Goal: Transaction & Acquisition: Purchase product/service

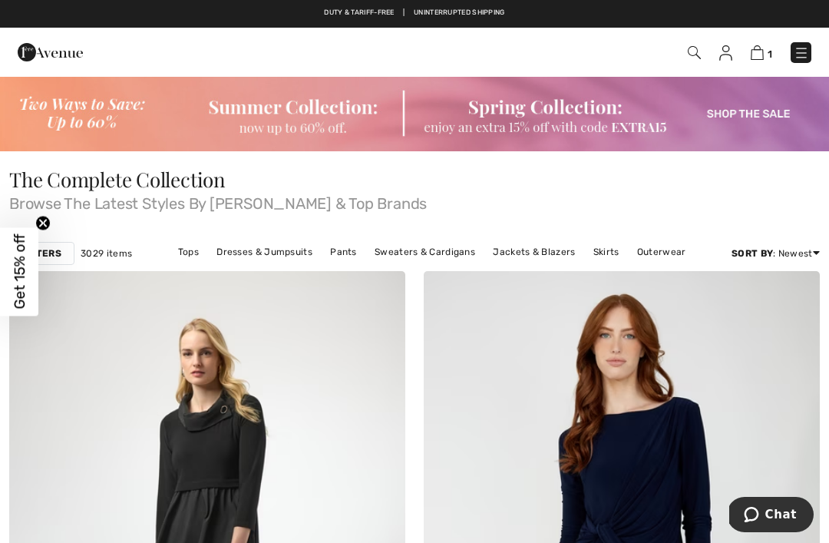
click at [752, 107] on img at bounding box center [414, 113] width 829 height 76
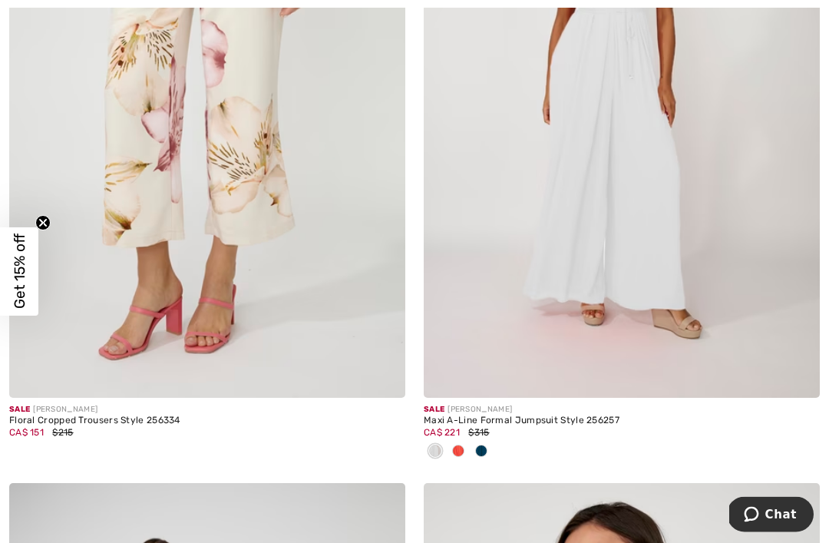
scroll to position [1815, 0]
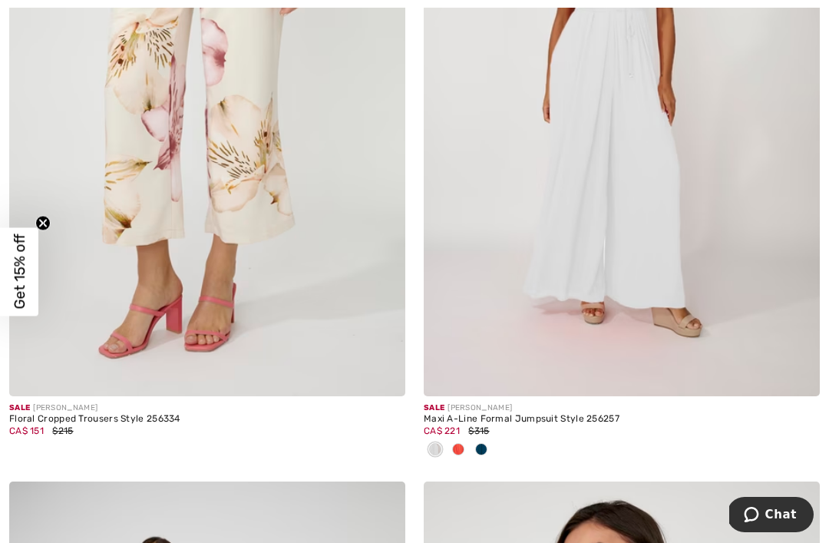
click at [799, 369] on img at bounding box center [797, 373] width 14 height 14
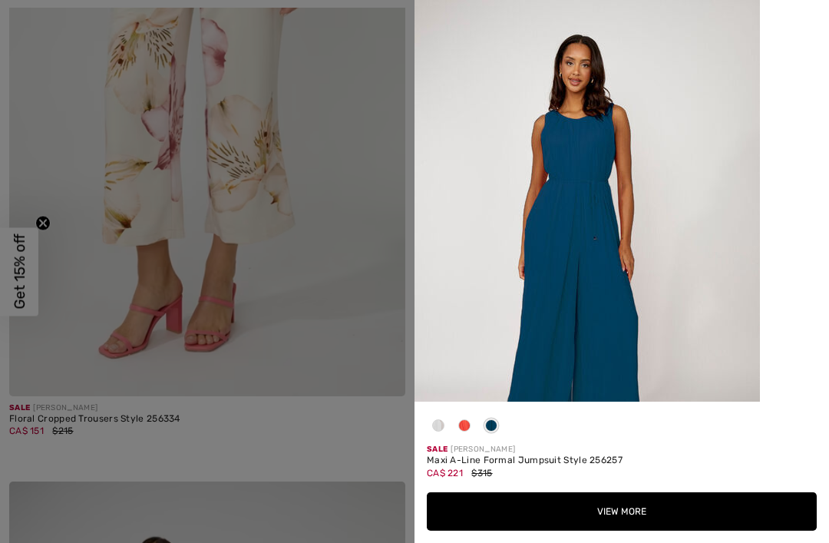
click at [469, 431] on span at bounding box center [464, 425] width 12 height 12
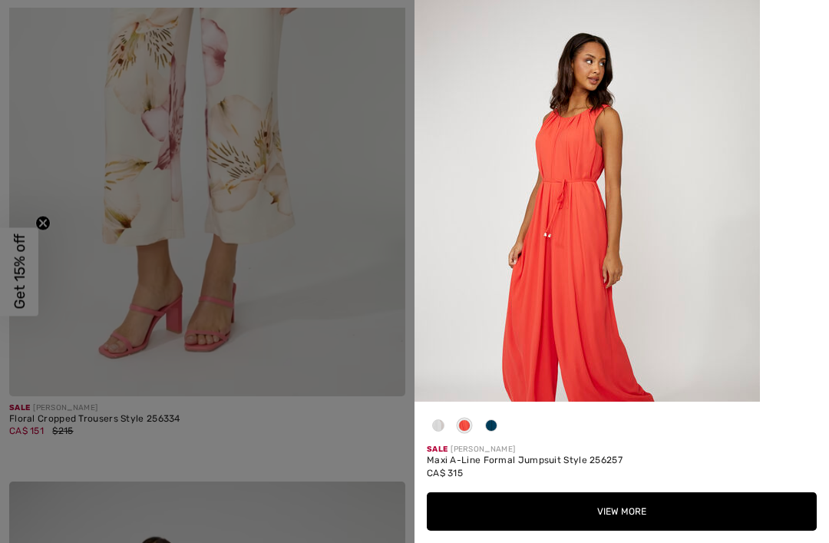
click at [444, 431] on span at bounding box center [438, 425] width 12 height 12
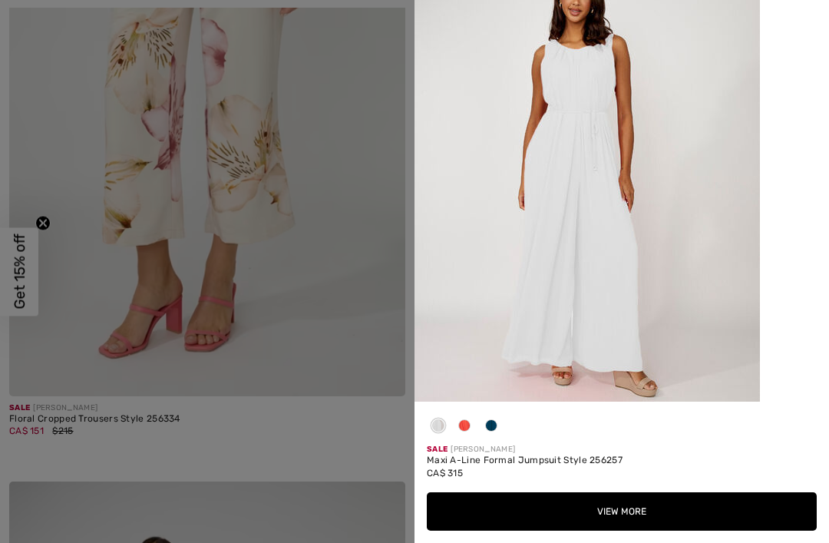
scroll to position [67, 0]
click at [500, 444] on div at bounding box center [491, 429] width 23 height 30
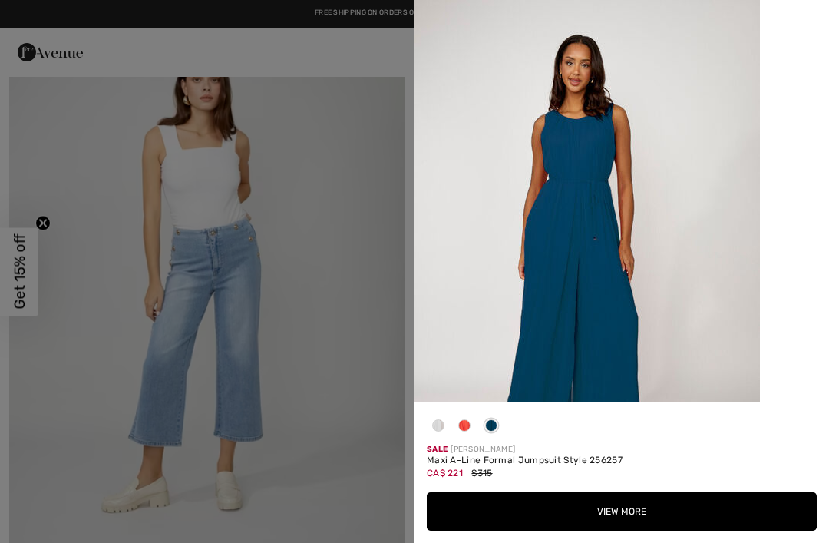
scroll to position [940, 0]
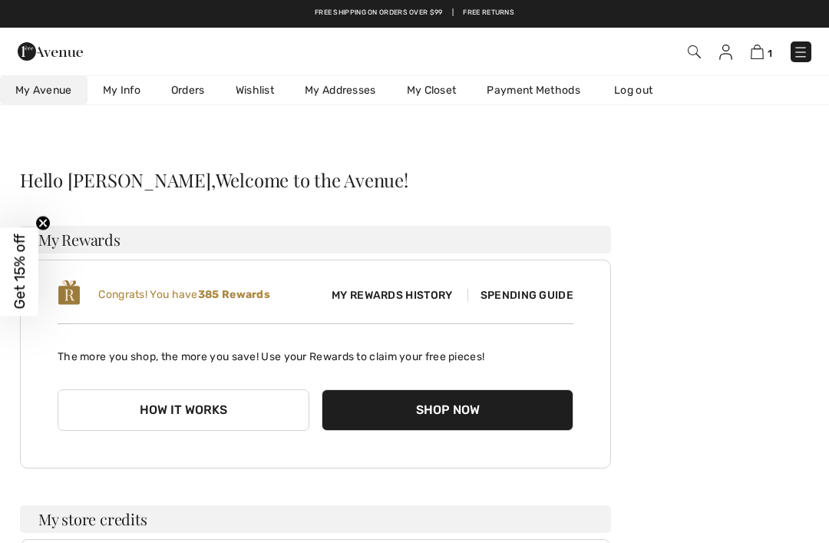
click at [450, 404] on button "Shop Now" at bounding box center [448, 409] width 252 height 41
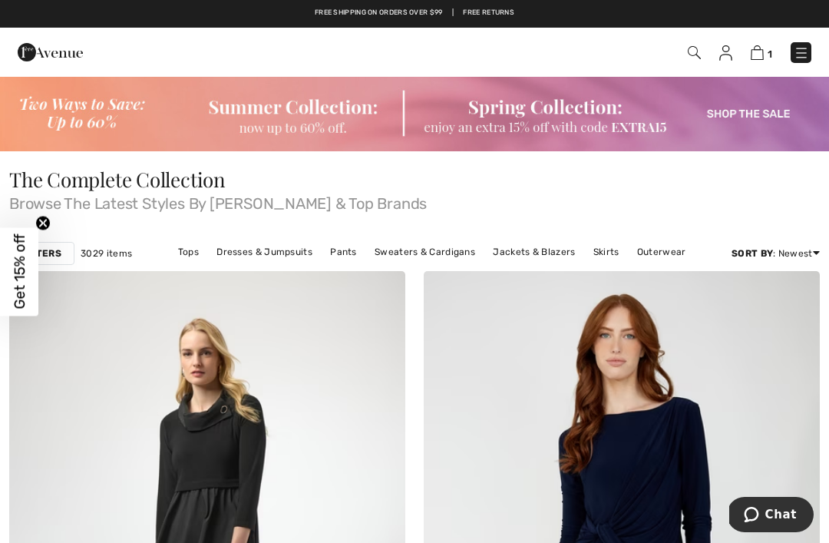
click at [747, 111] on img at bounding box center [414, 113] width 829 height 76
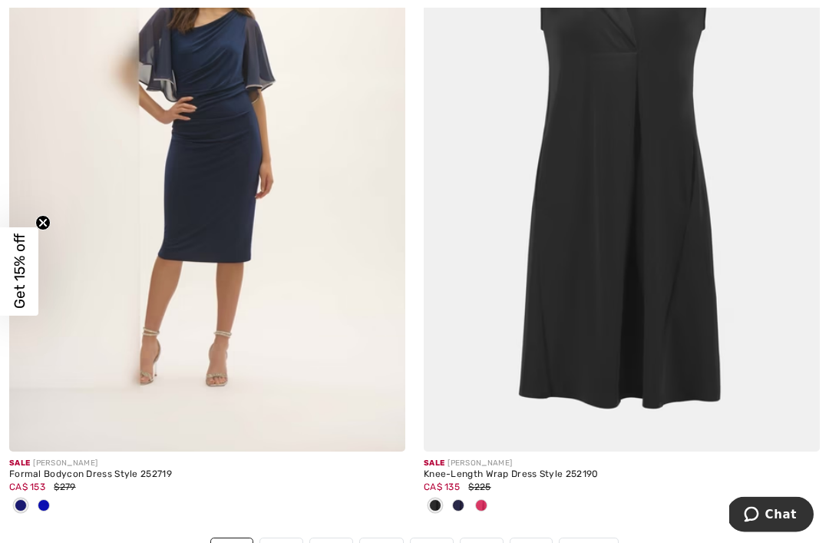
scroll to position [11994, 0]
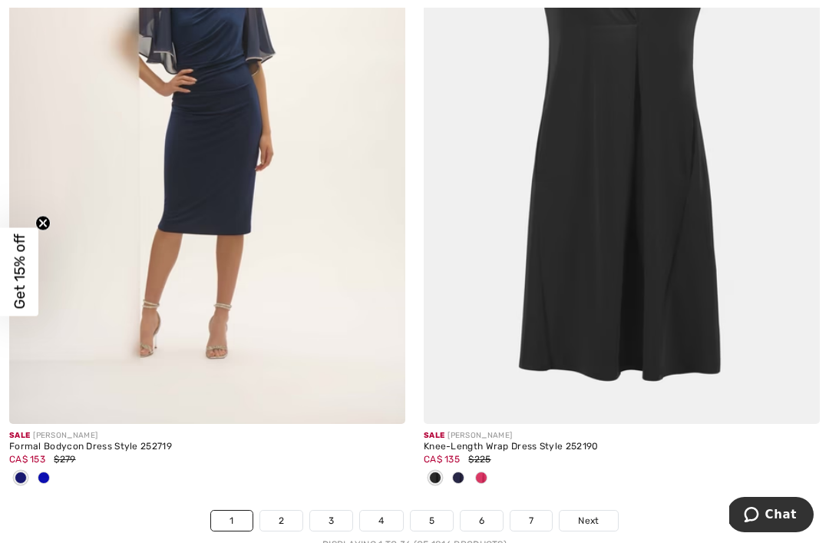
click at [590, 513] on span "Next" at bounding box center [588, 520] width 21 height 14
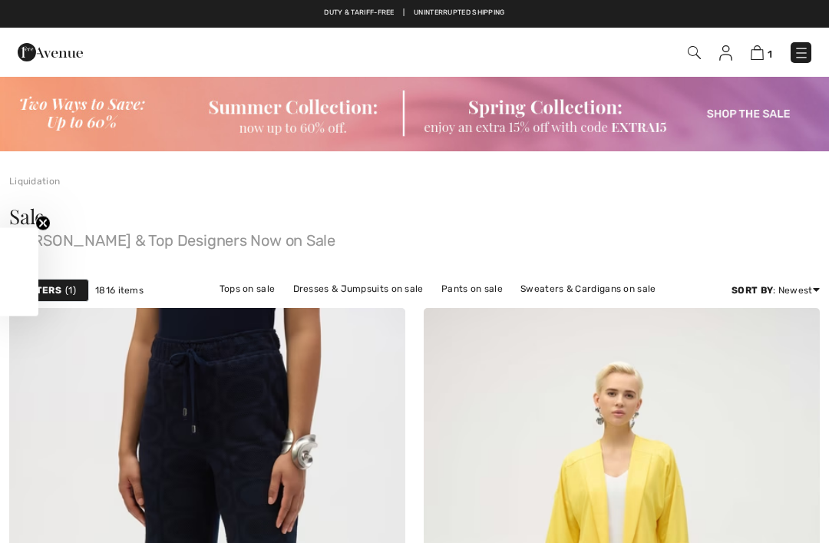
checkbox input "true"
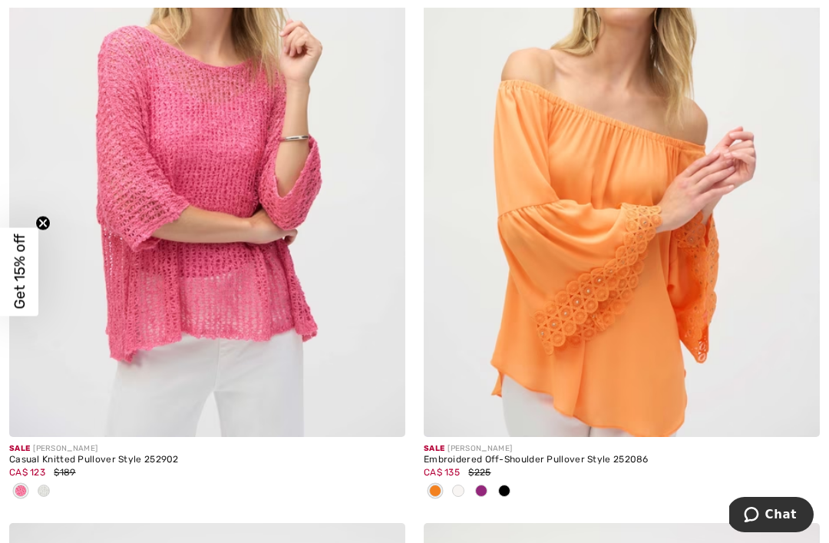
scroll to position [5378, 0]
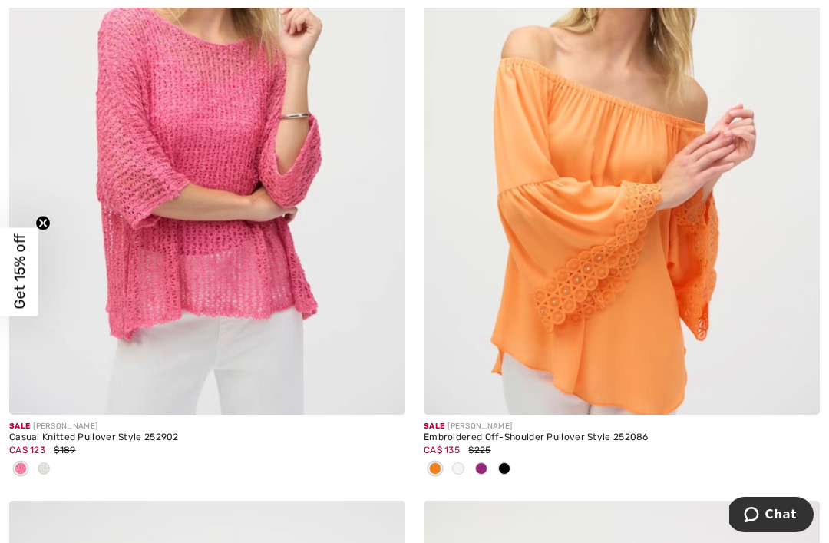
click at [387, 386] on img at bounding box center [382, 391] width 14 height 14
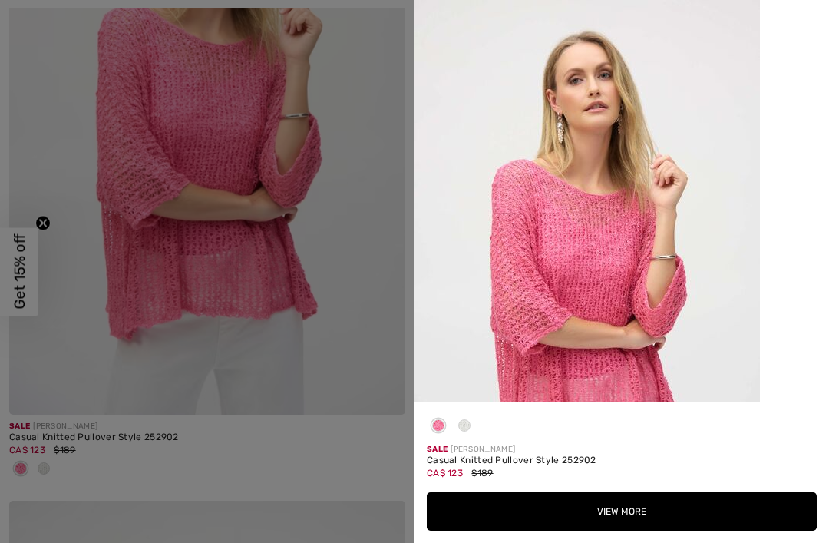
click at [615, 530] on button "View More" at bounding box center [622, 511] width 390 height 38
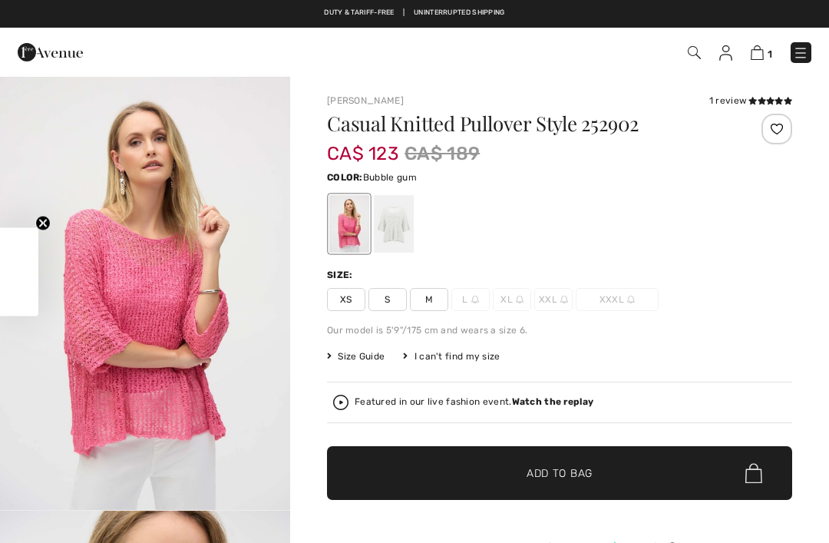
checkbox input "true"
click at [434, 301] on span "M" at bounding box center [429, 299] width 38 height 23
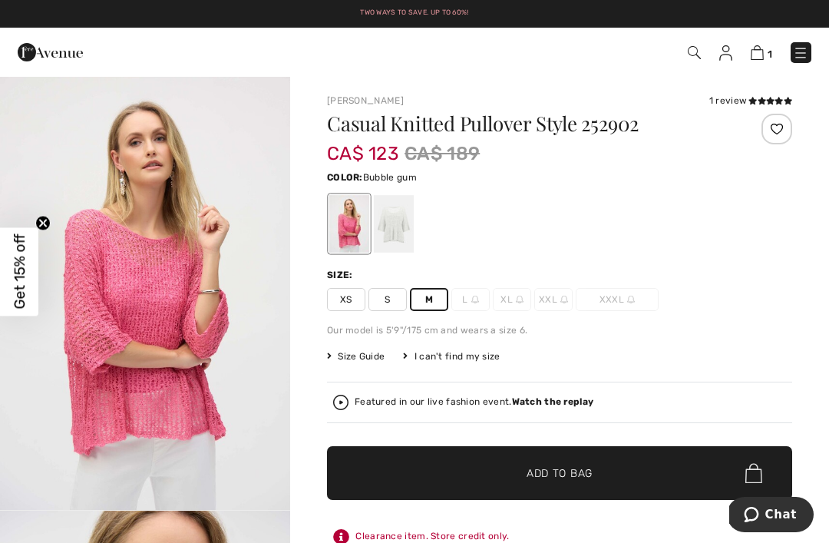
click at [351, 357] on span "Size Guide" at bounding box center [356, 356] width 58 height 14
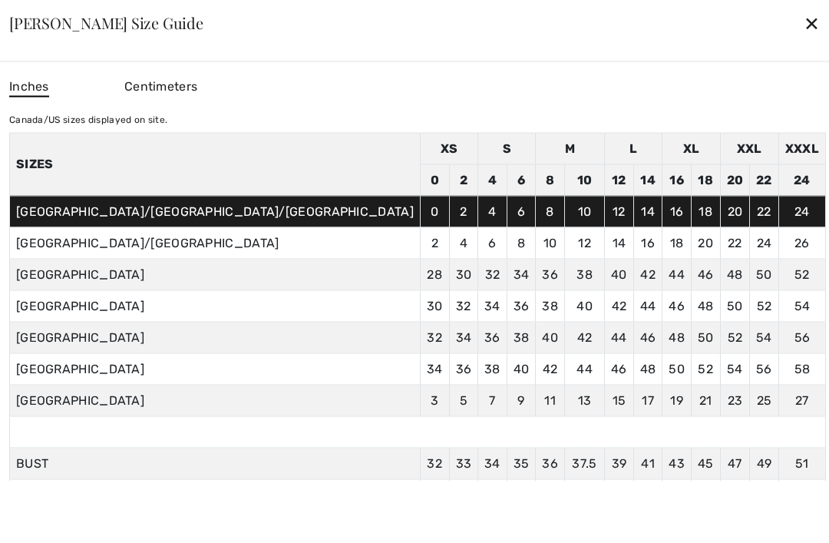
click at [804, 25] on div "✕" at bounding box center [812, 23] width 16 height 32
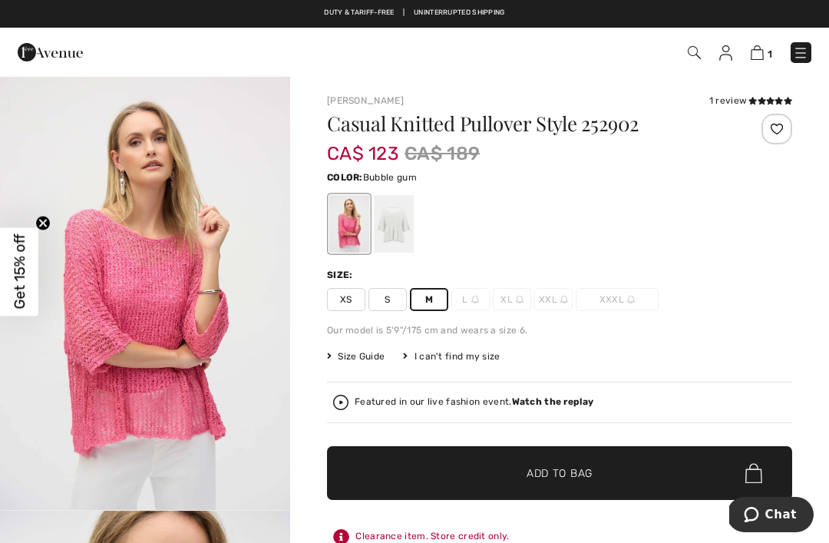
click at [553, 474] on span "Add to Bag" at bounding box center [559, 473] width 66 height 16
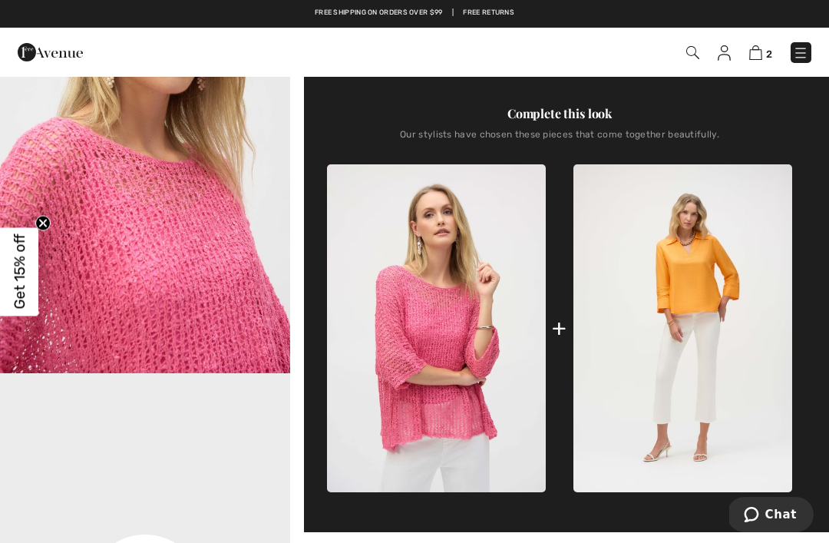
scroll to position [571, 0]
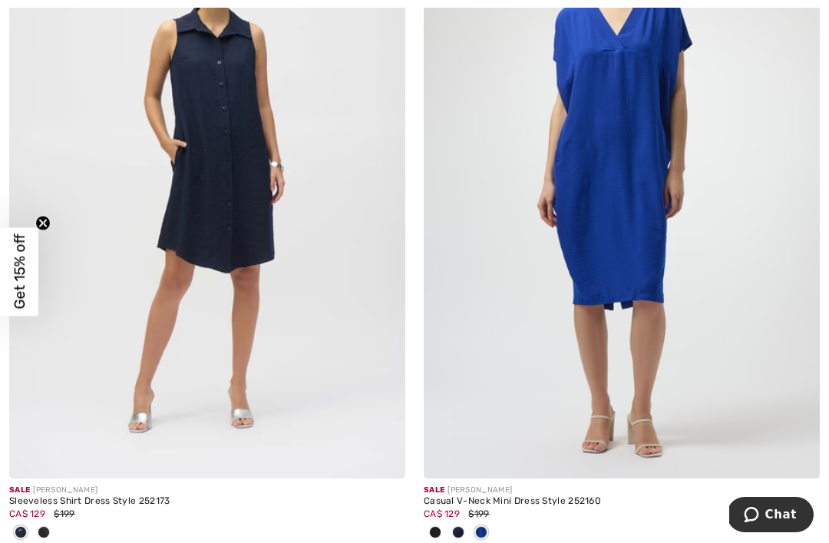
scroll to position [9506, 0]
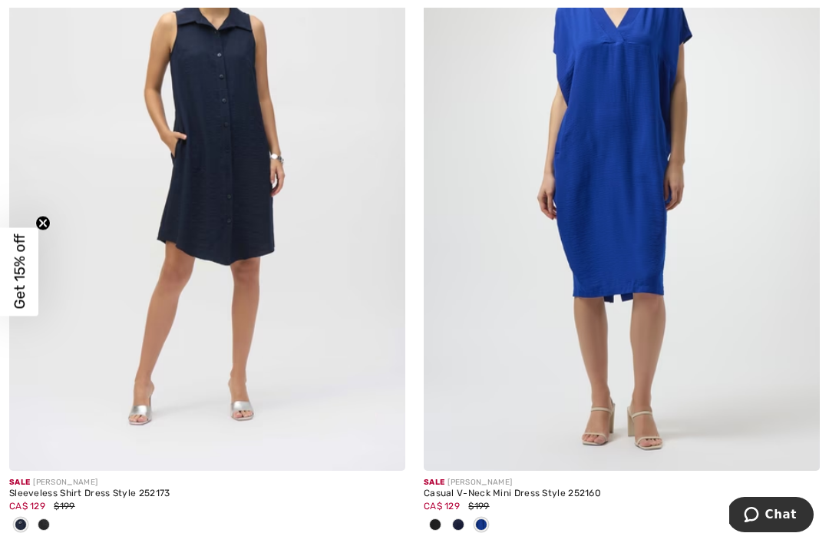
click at [387, 441] on img at bounding box center [382, 448] width 14 height 14
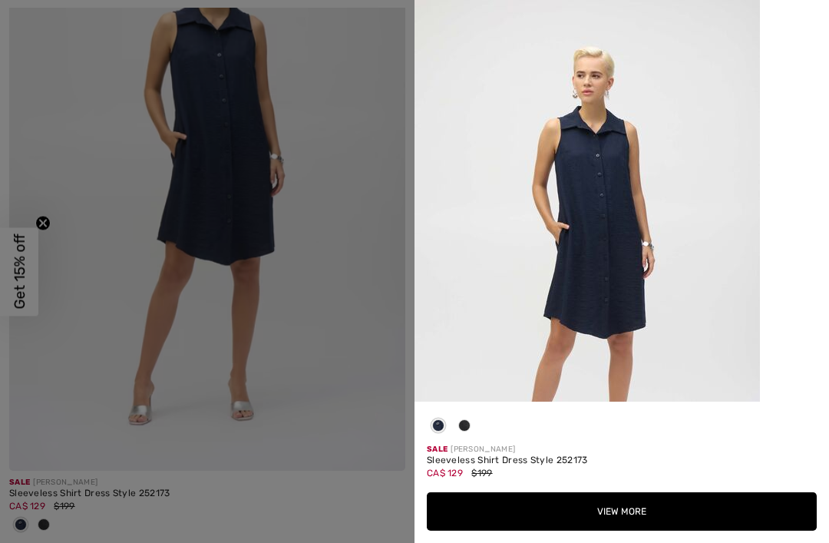
click at [613, 530] on button "View More" at bounding box center [622, 511] width 390 height 38
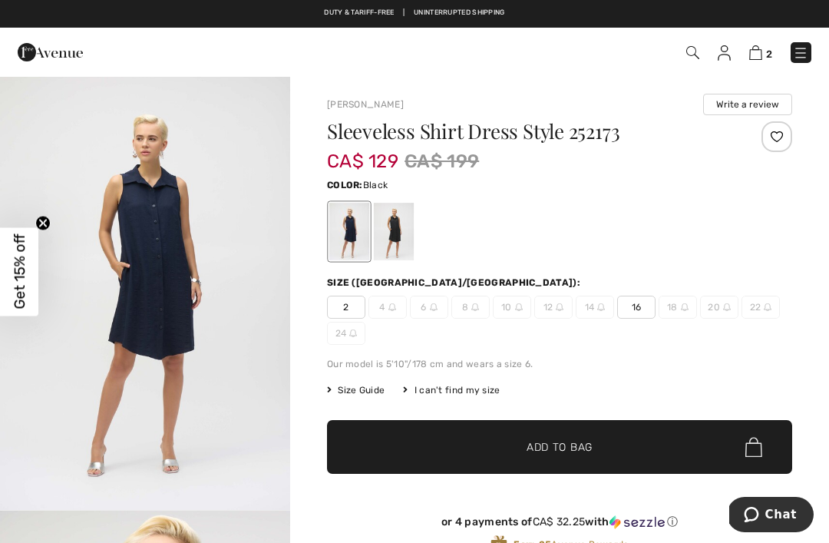
click at [395, 233] on div at bounding box center [394, 232] width 40 height 58
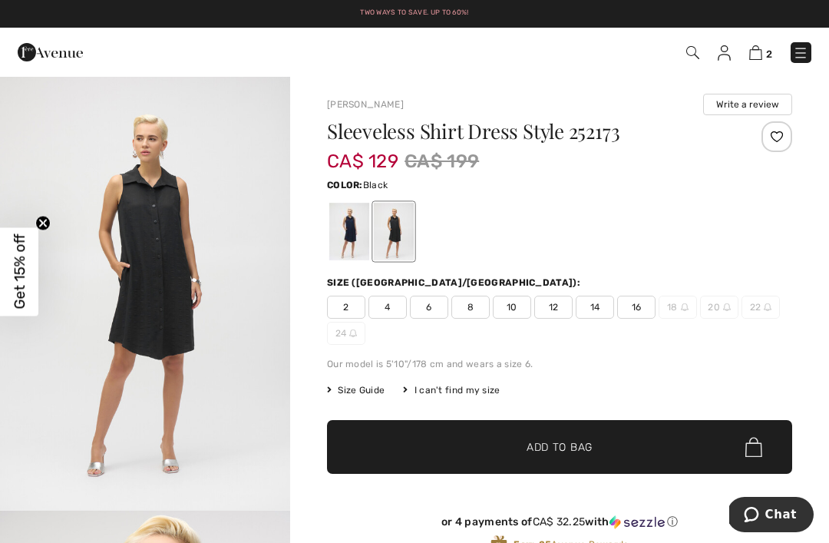
click at [762, 55] on img at bounding box center [755, 52] width 13 height 15
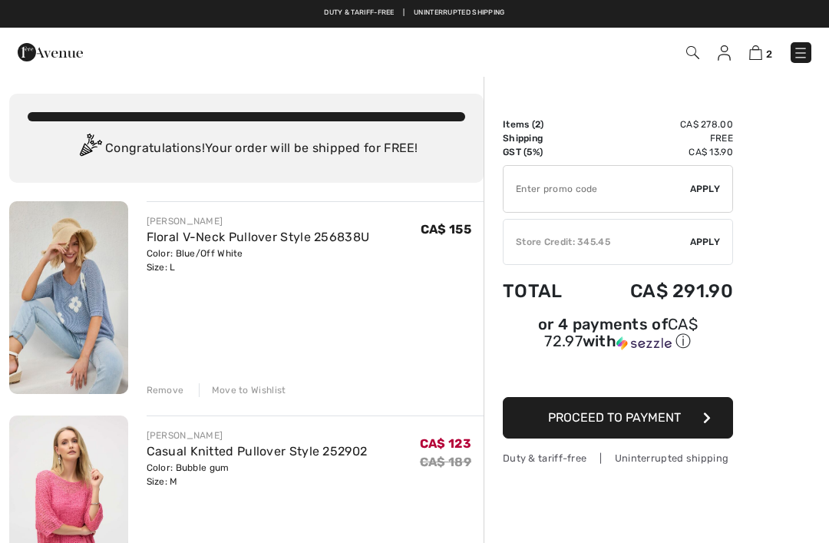
click at [556, 183] on input "TEXT" at bounding box center [596, 189] width 186 height 46
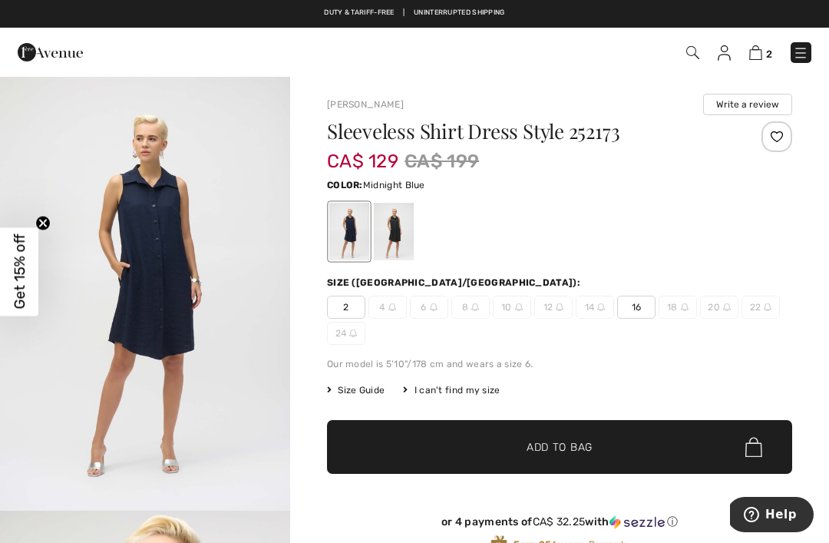
click at [30, 55] on img at bounding box center [50, 52] width 65 height 31
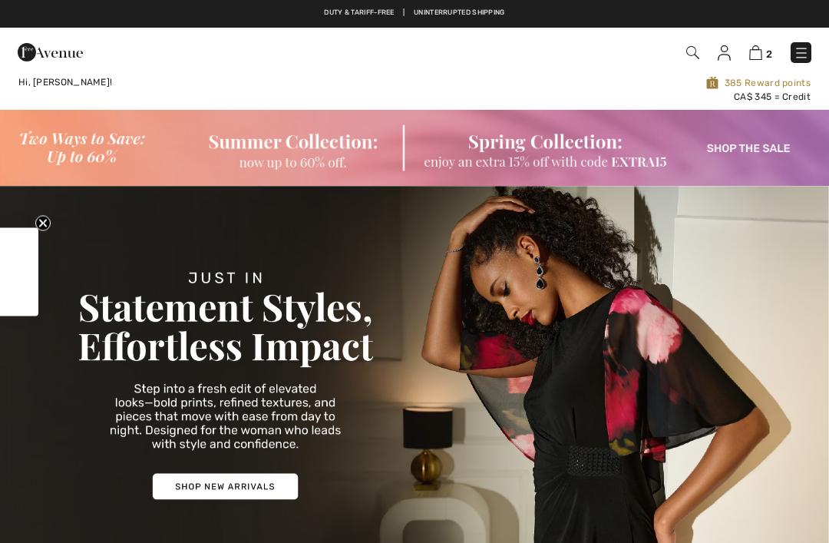
checkbox input "true"
click at [761, 52] on img at bounding box center [755, 52] width 13 height 15
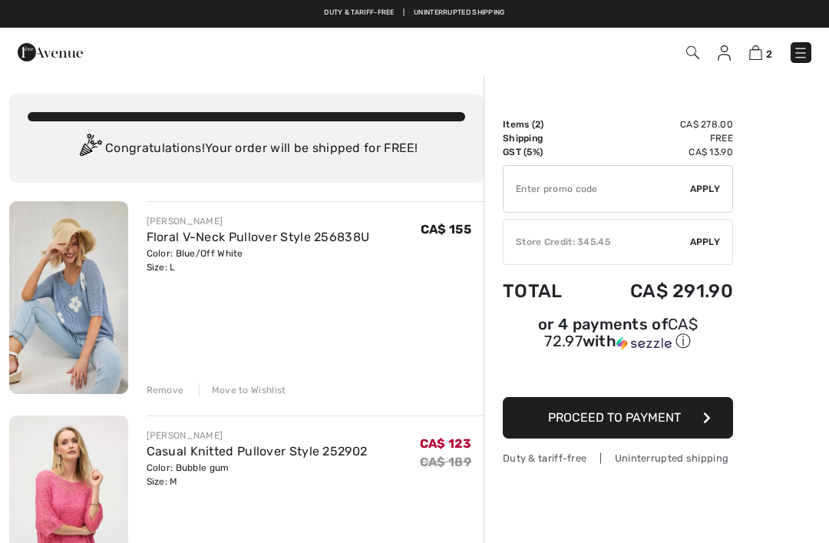
click at [532, 186] on input "TEXT" at bounding box center [596, 189] width 186 height 46
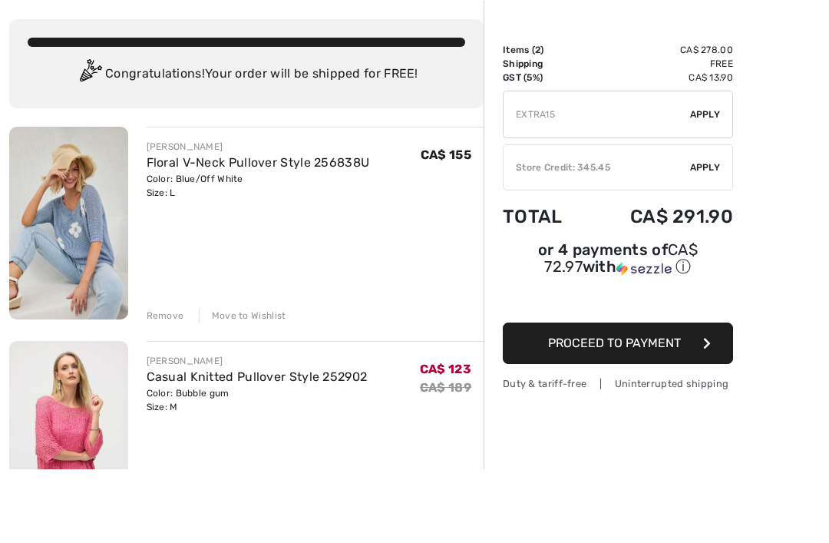
type input "EXTRA15"
click at [702, 182] on span "Apply" at bounding box center [705, 189] width 31 height 14
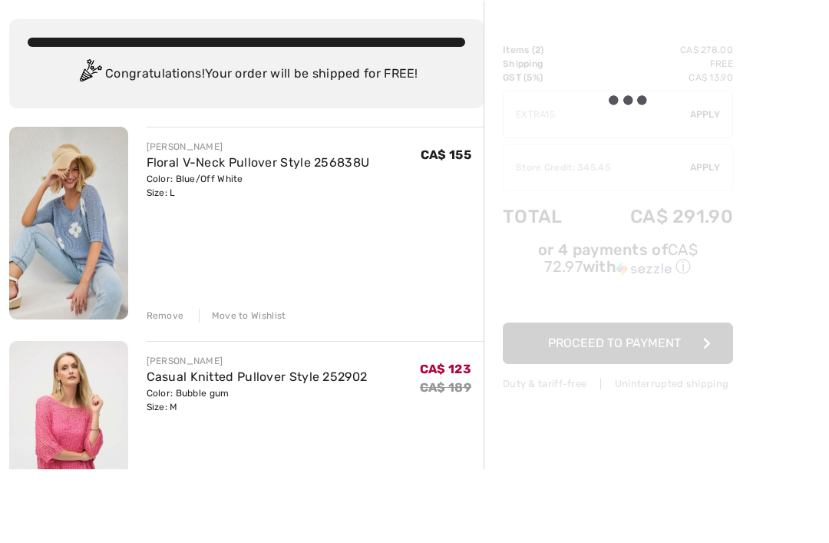
scroll to position [74, 0]
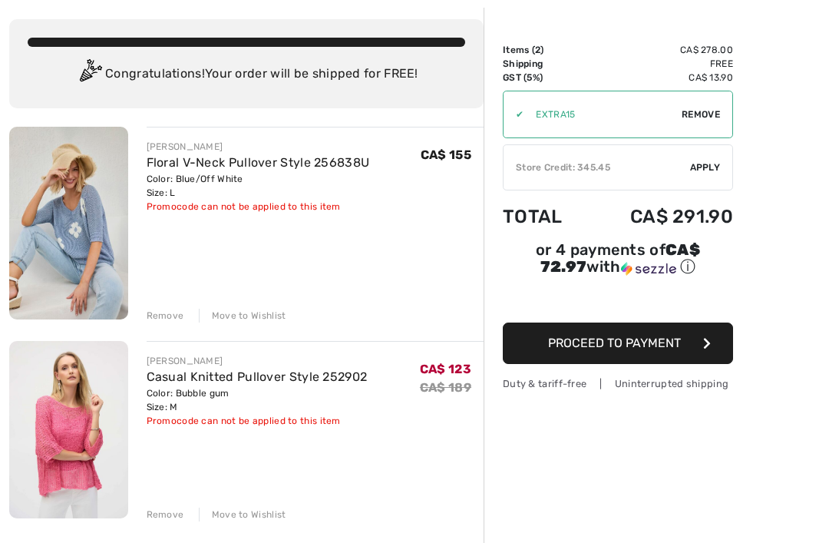
click at [592, 169] on div "Store Credit: 345.45" at bounding box center [596, 167] width 186 height 14
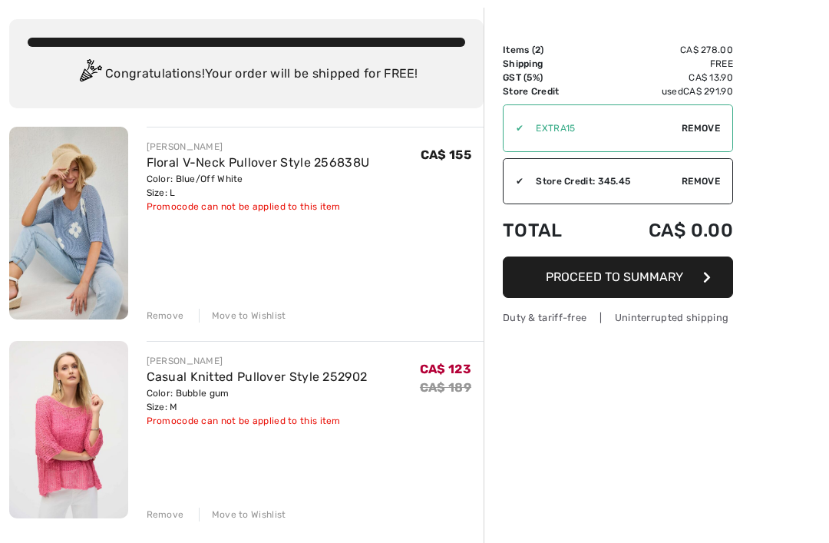
click at [696, 276] on button "Proceed to Summary" at bounding box center [618, 276] width 230 height 41
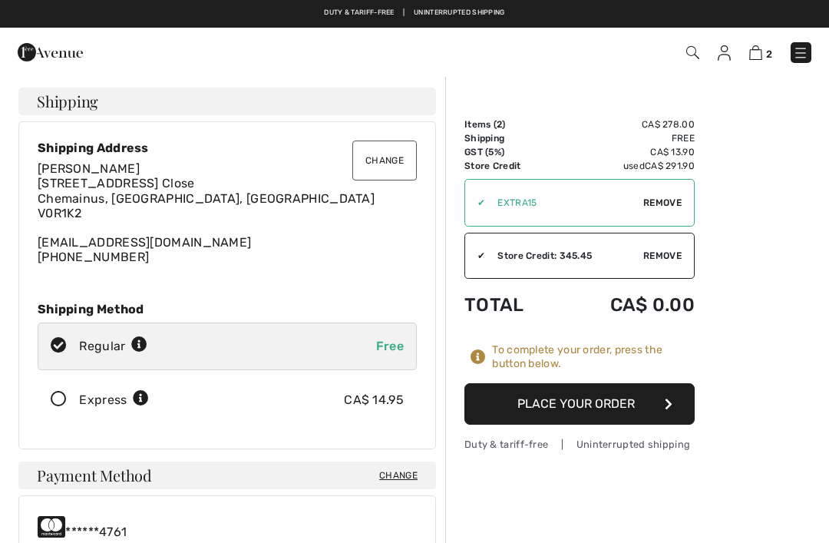
click at [608, 401] on button "Place Your Order" at bounding box center [579, 403] width 230 height 41
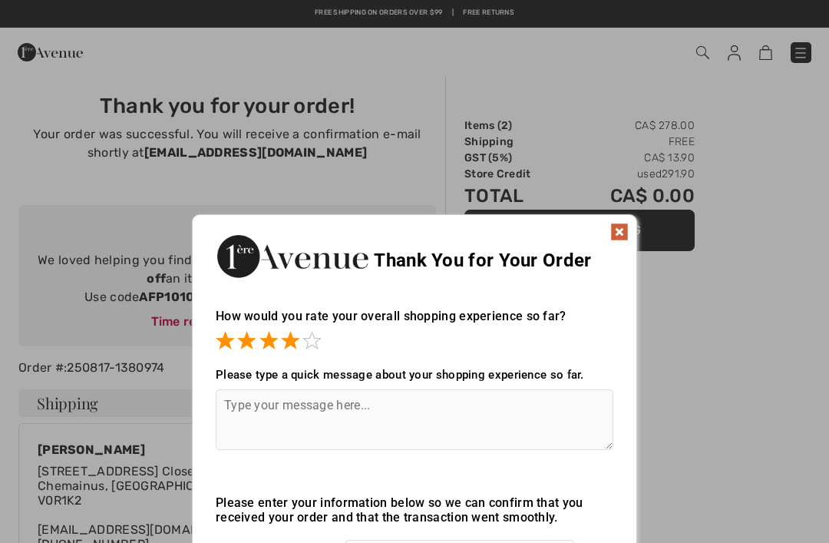
click at [319, 336] on span at bounding box center [311, 340] width 18 height 18
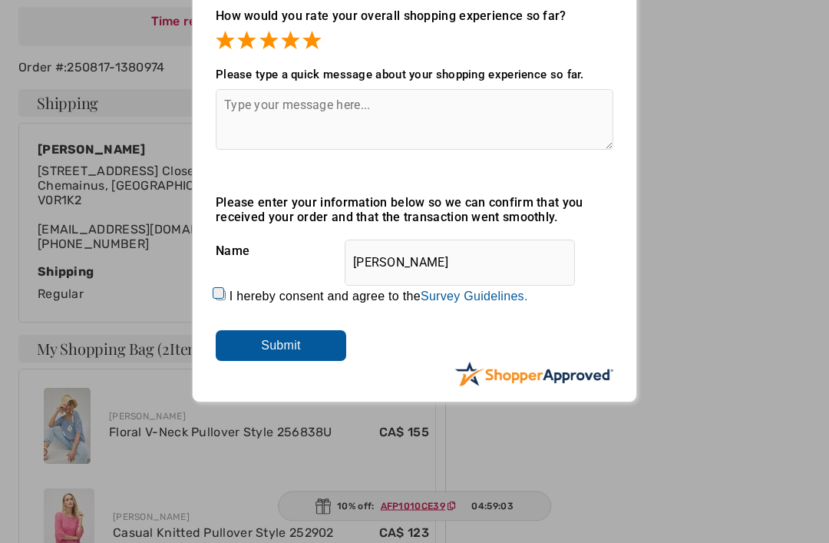
scroll to position [300, 0]
click at [295, 338] on input "Submit" at bounding box center [281, 345] width 130 height 31
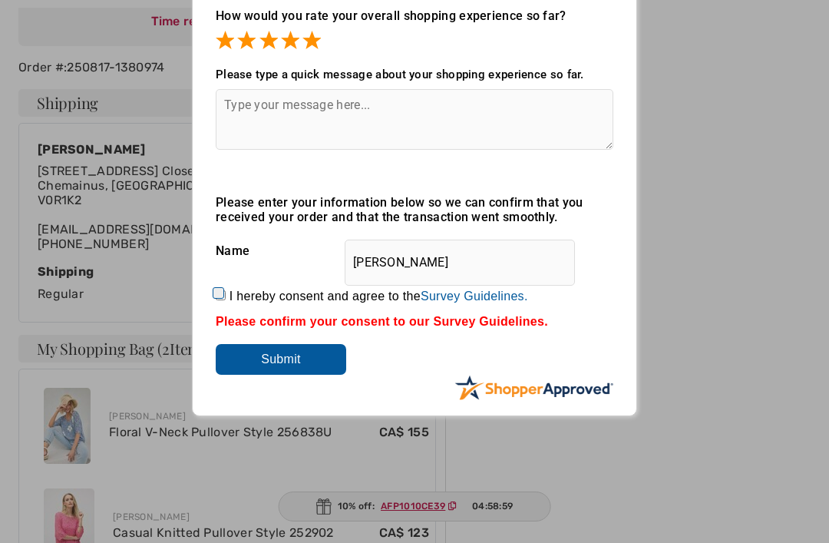
click at [226, 297] on input "I hereby consent and agree to the By submitting a review, you grant permission …" at bounding box center [221, 295] width 10 height 10
checkbox input "true"
click at [281, 364] on input "Submit" at bounding box center [281, 359] width 130 height 31
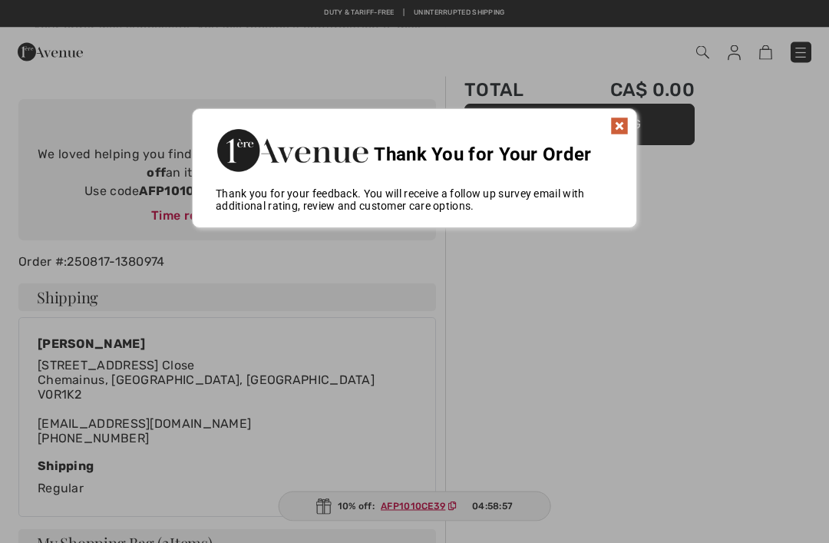
scroll to position [97, 0]
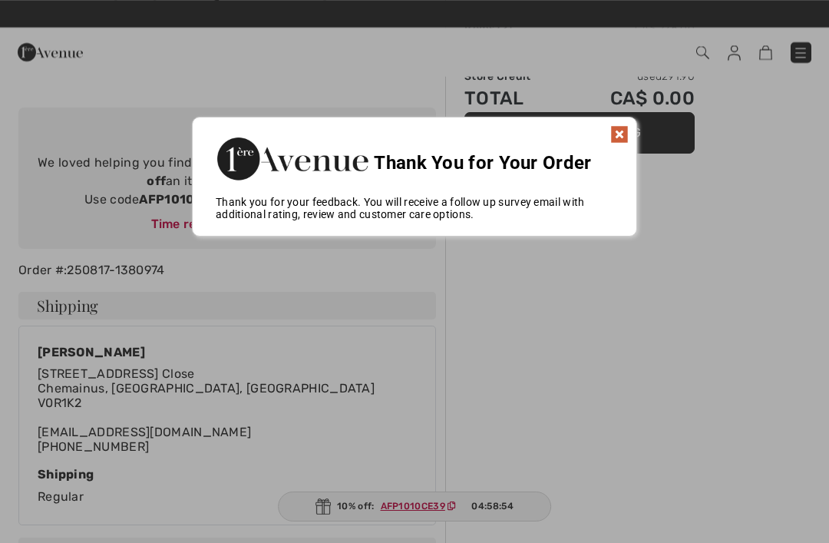
click at [621, 136] on img at bounding box center [619, 134] width 18 height 18
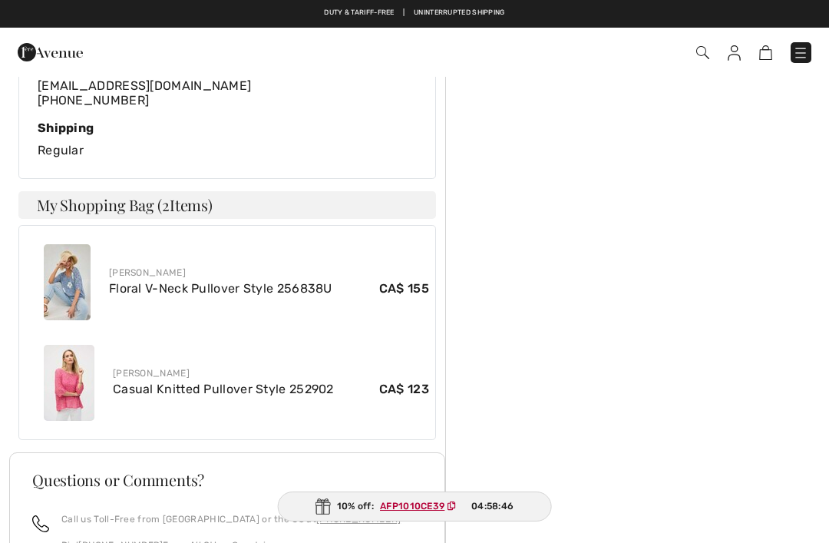
click at [737, 398] on div "Order Summary Items ( 2 ) CA$ 278.00 Shipping Free GST (5%) CA$ 13.90 Store Cre…" at bounding box center [637, 225] width 384 height 1186
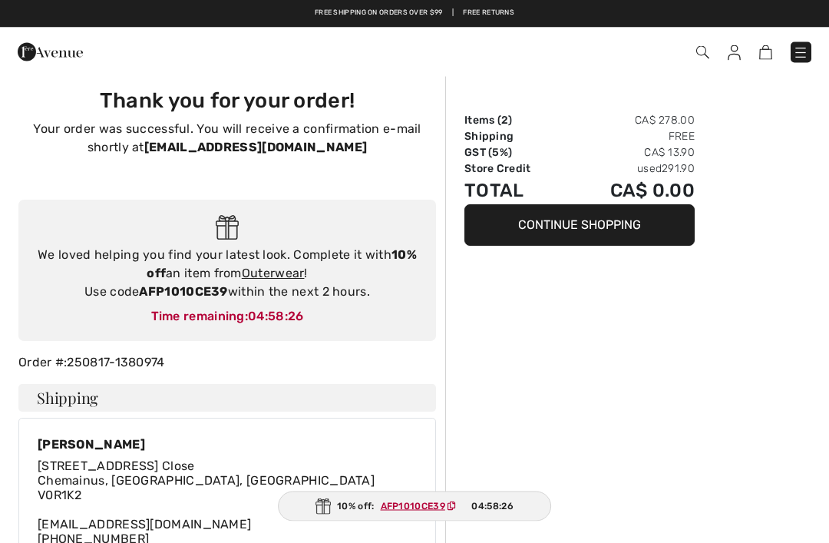
scroll to position [0, 0]
